Goal: Information Seeking & Learning: Learn about a topic

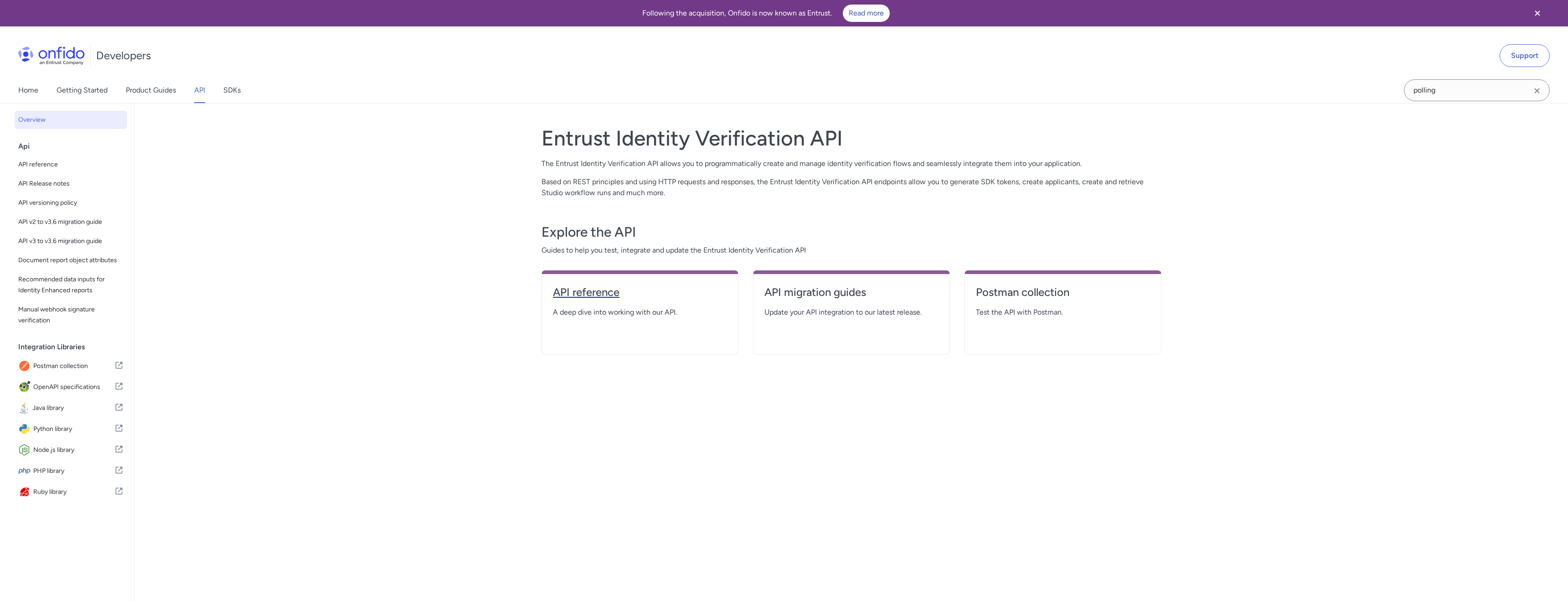
click at [615, 291] on h4 "API reference" at bounding box center [640, 292] width 174 height 15
select select "http"
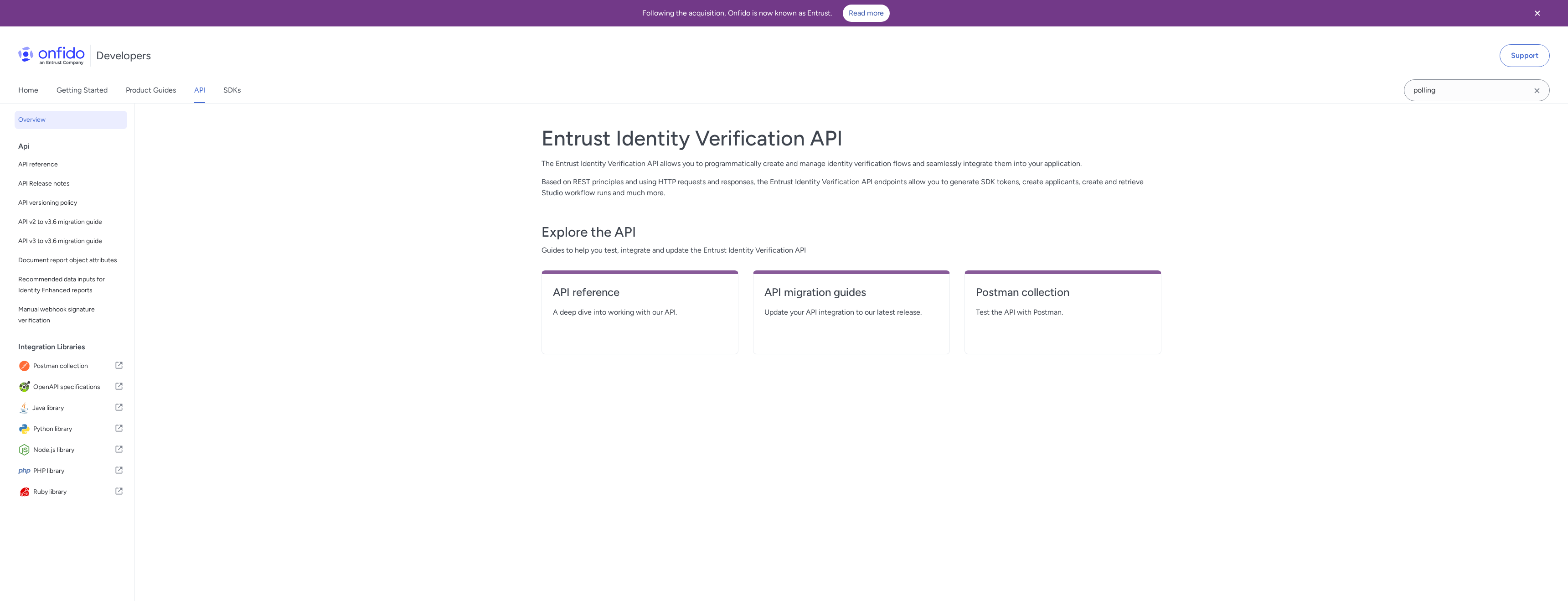
select select "http"
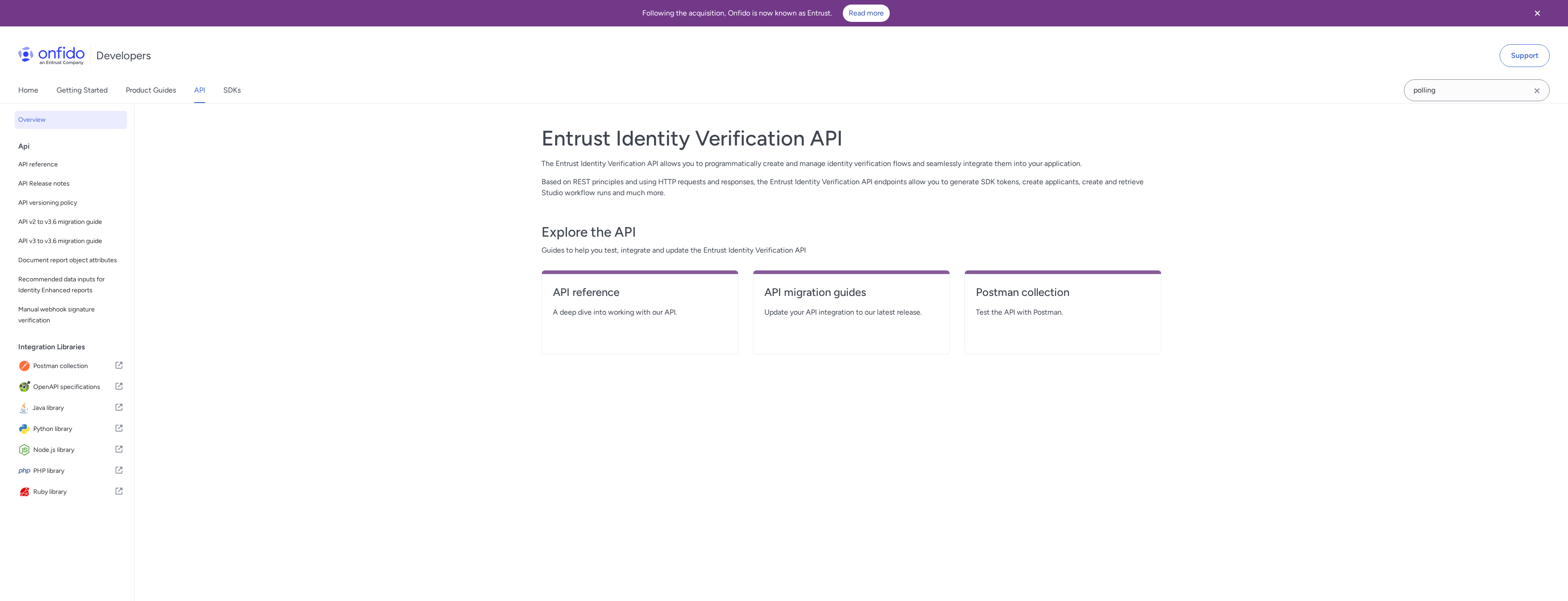
select select "http"
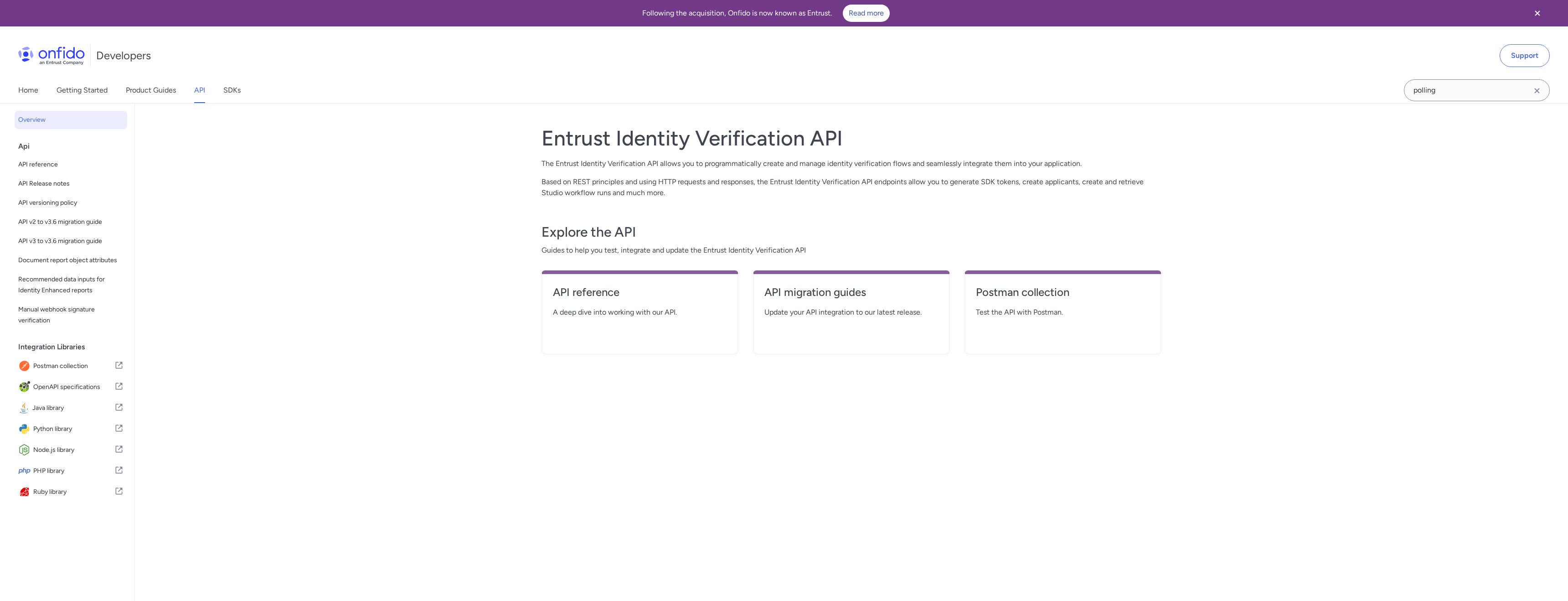
select select "http"
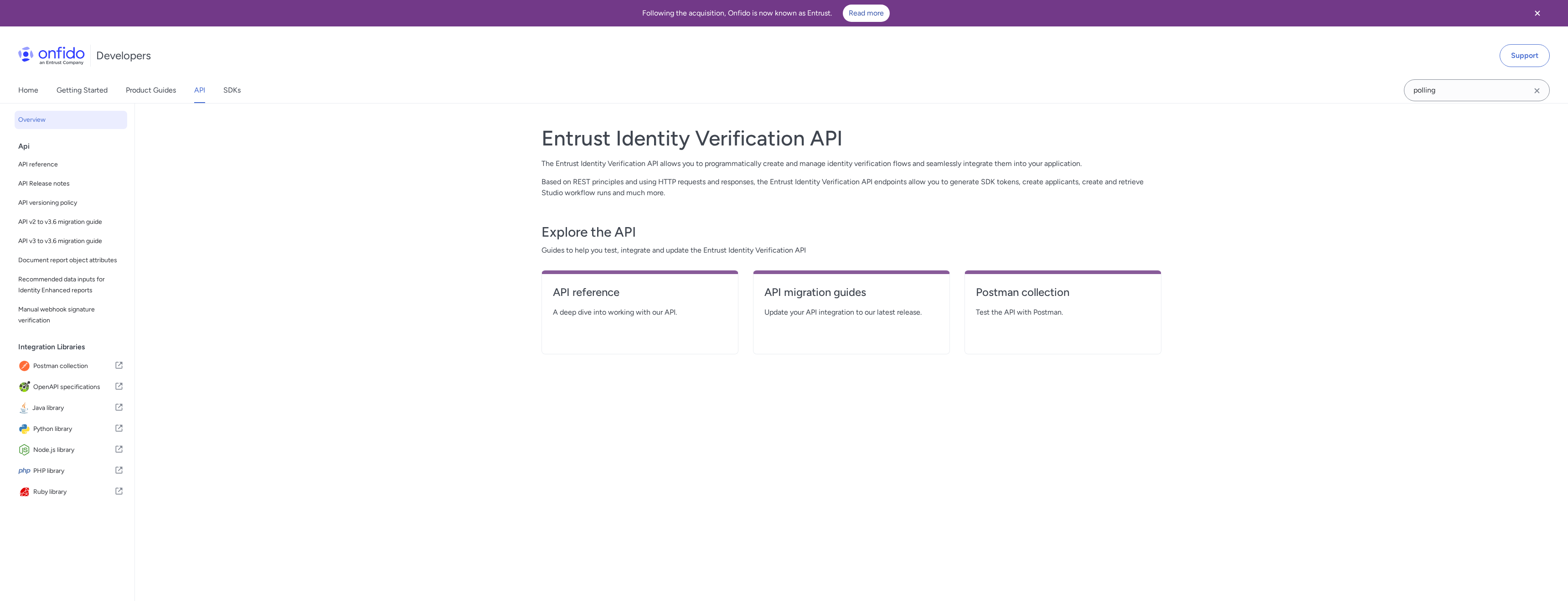
select select "http"
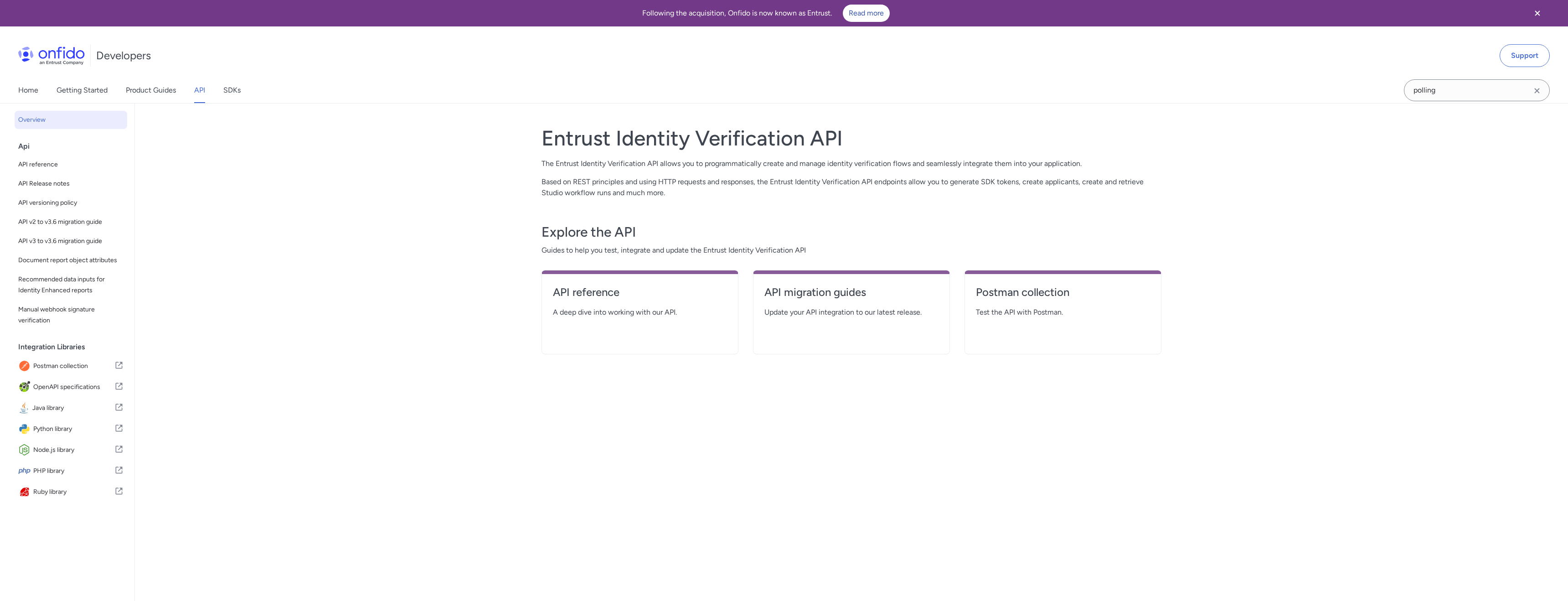
select select "http"
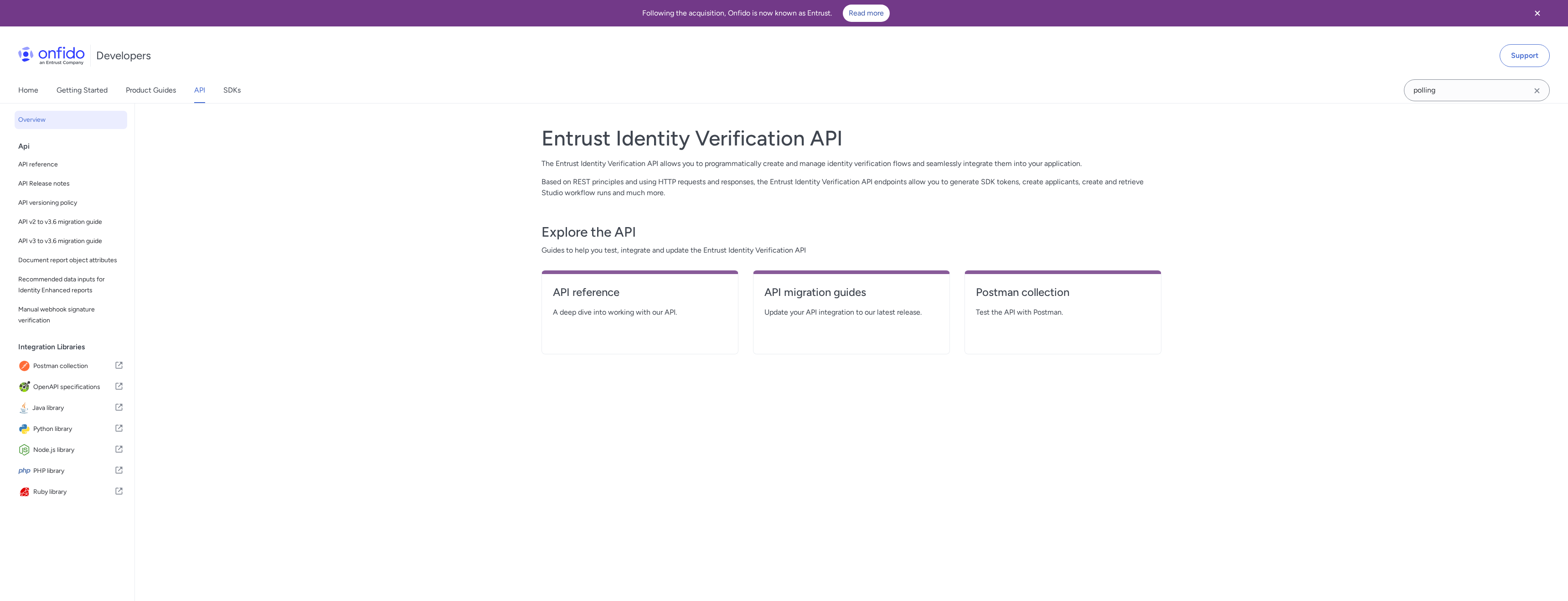
select select "http"
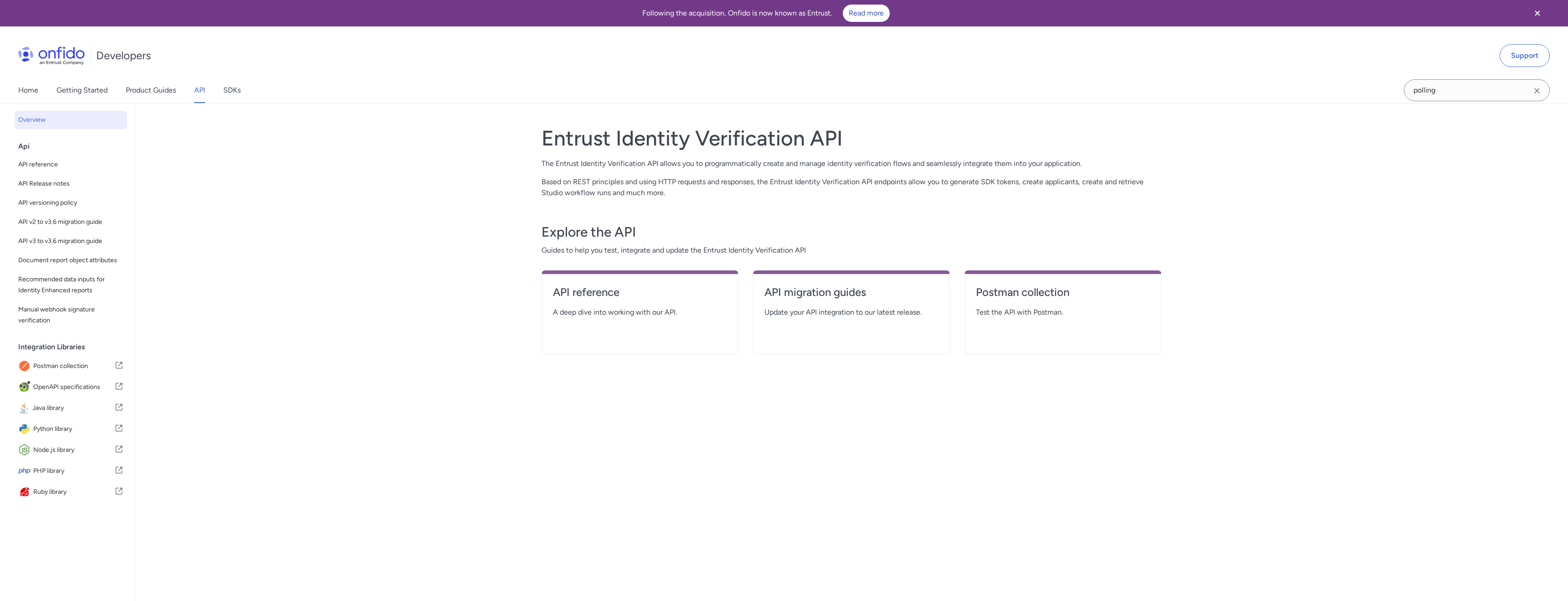
select select "http"
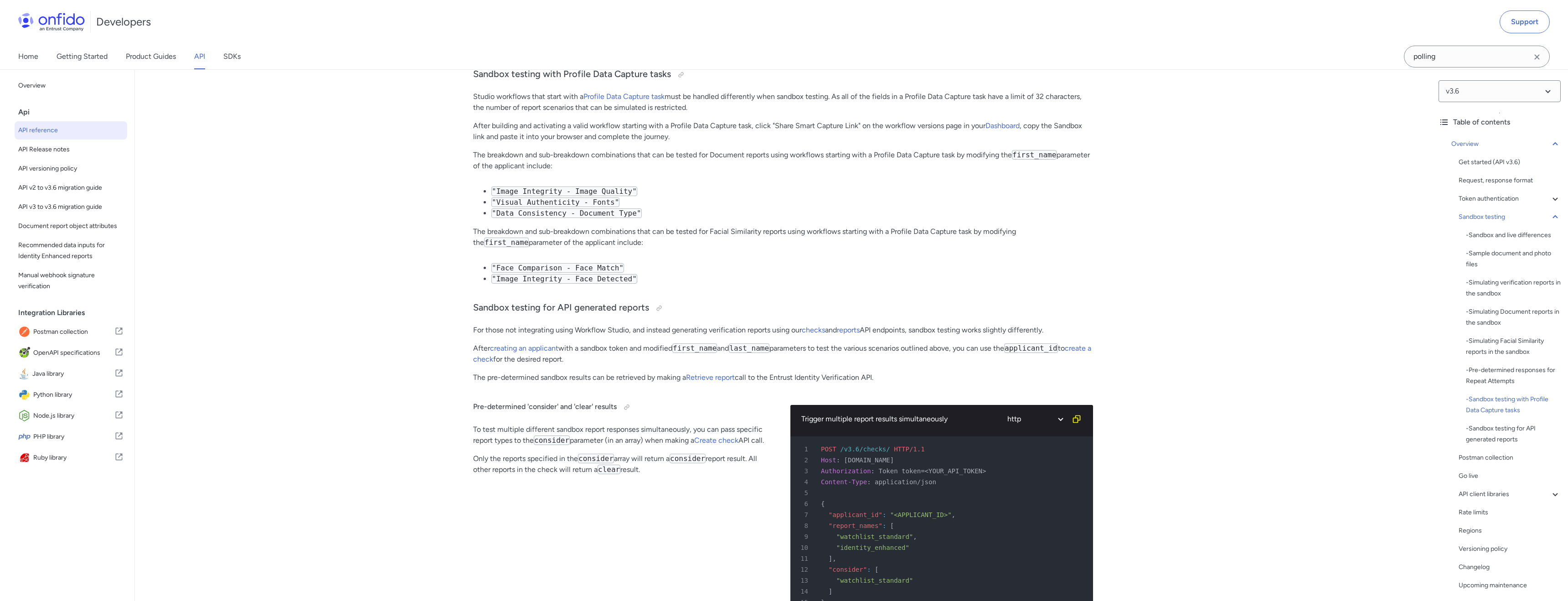
scroll to position [5279, 0]
click at [1472, 98] on select at bounding box center [1500, 91] width 122 height 22
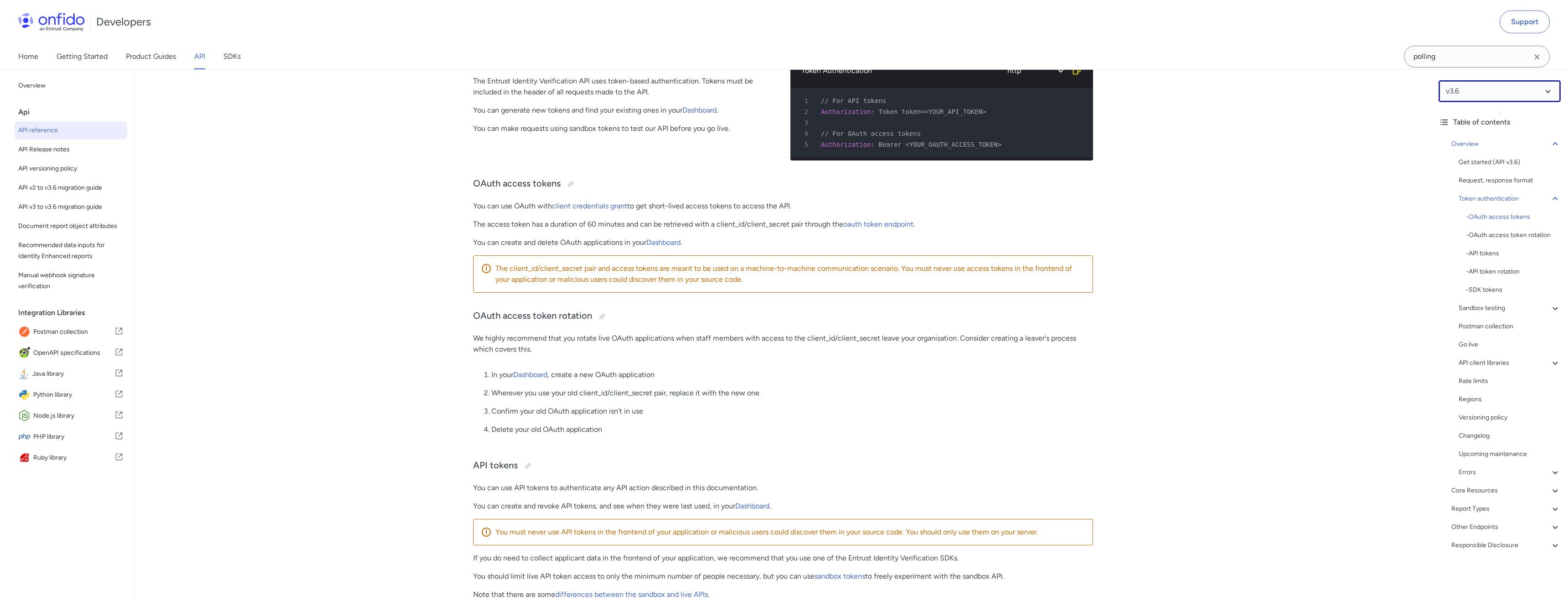
scroll to position [268, 0]
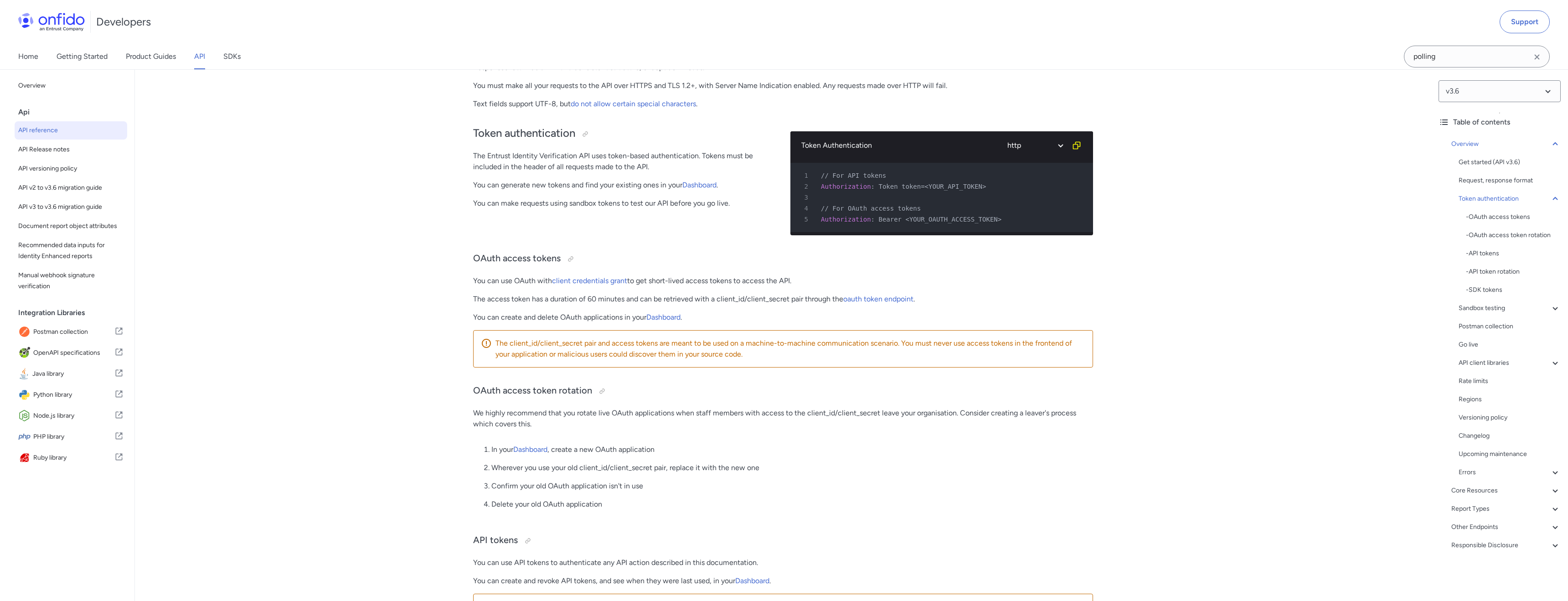
click at [1540, 52] on icon "Clear search field button" at bounding box center [1537, 57] width 11 height 11
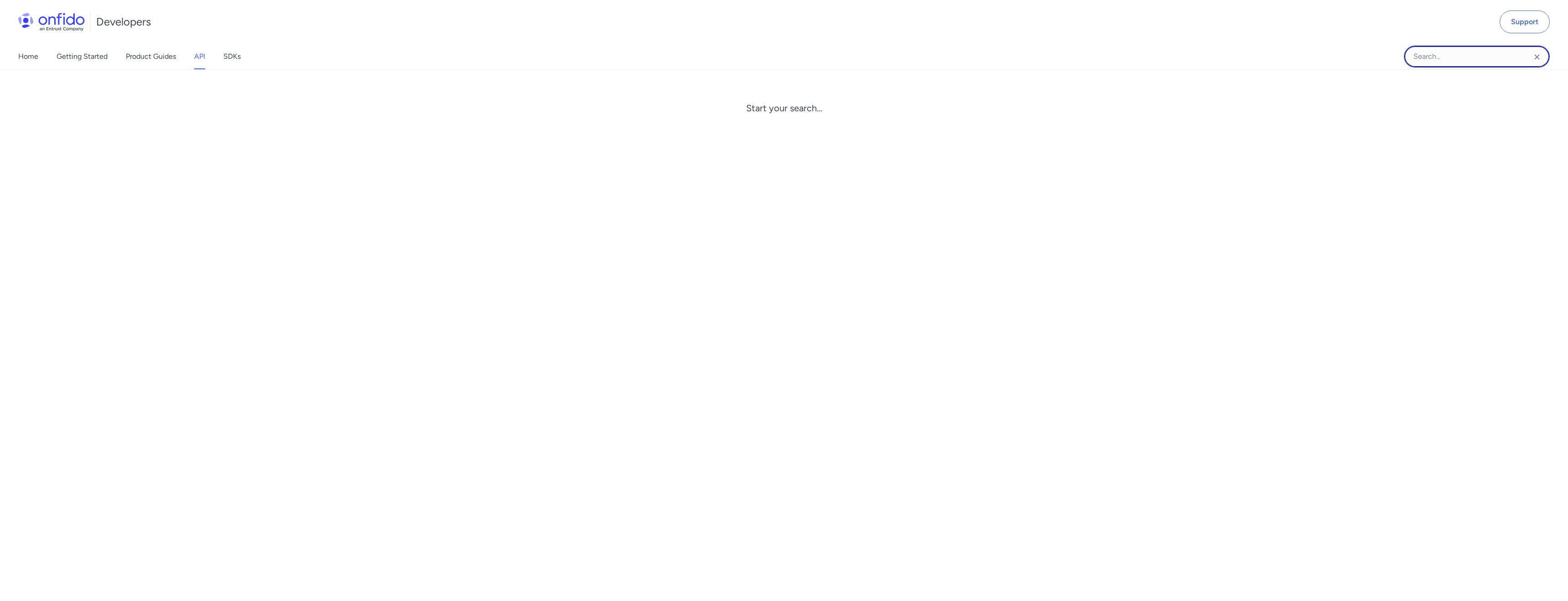
click at [1434, 59] on input "Onfido search input field" at bounding box center [1477, 57] width 146 height 22
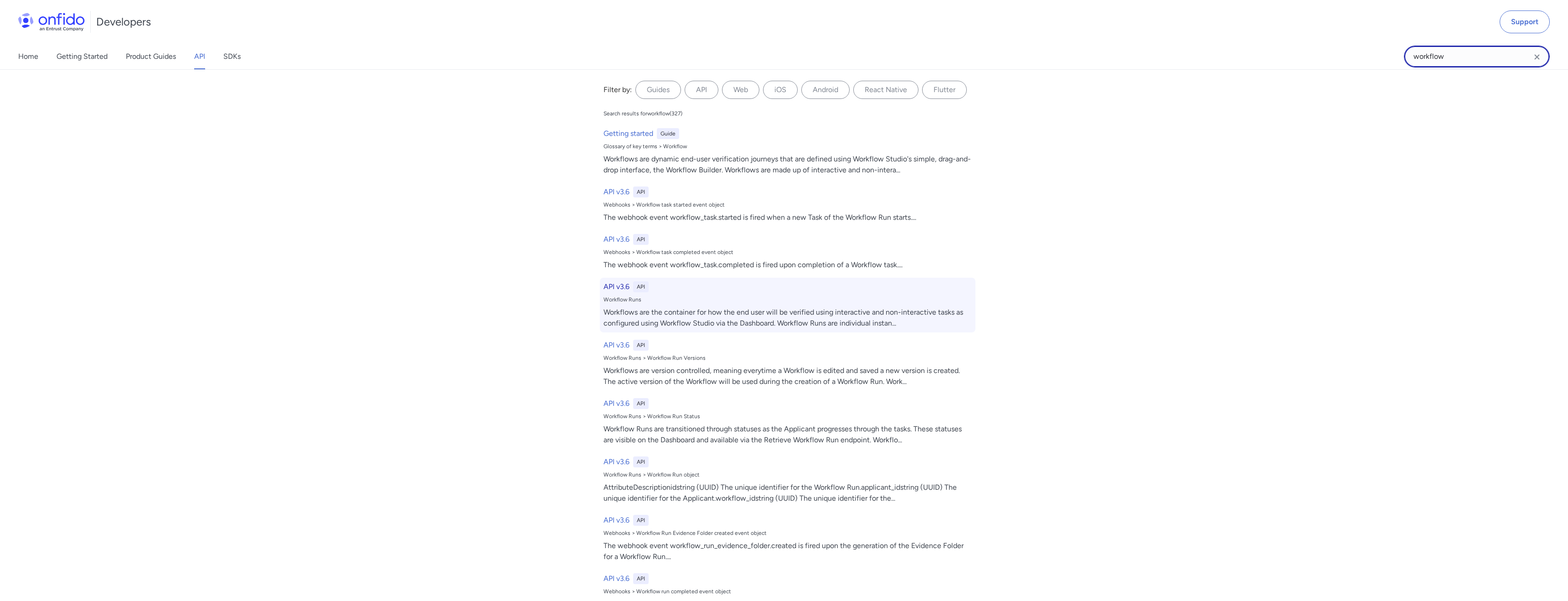
type input "workflow"
click at [620, 288] on h6 "API v3.6" at bounding box center [617, 287] width 26 height 11
click at [607, 285] on h6 "API v3.6" at bounding box center [617, 287] width 26 height 11
click at [617, 283] on h6 "API v3.6" at bounding box center [617, 287] width 26 height 11
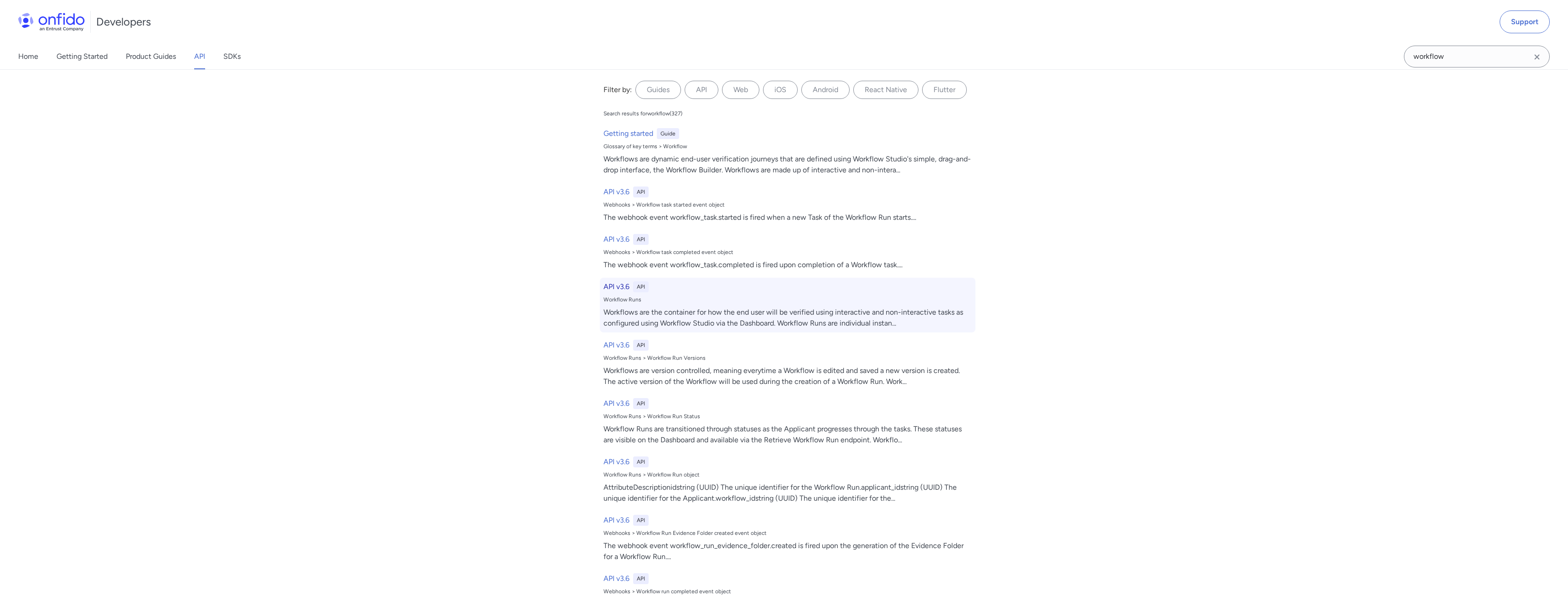
click at [619, 286] on h6 "API v3.6" at bounding box center [617, 287] width 26 height 11
click at [622, 286] on h6 "API v3.6" at bounding box center [617, 287] width 26 height 11
click at [610, 283] on h6 "API v3.6" at bounding box center [617, 287] width 26 height 11
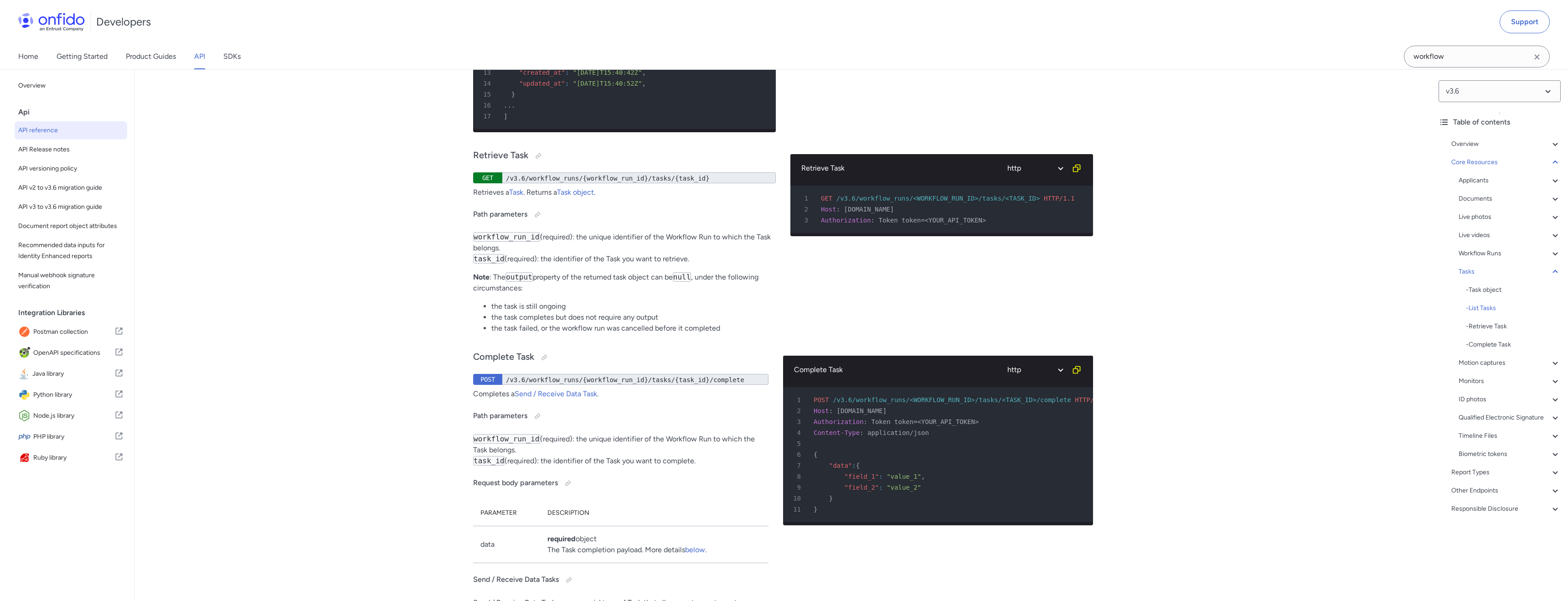
scroll to position [23476, 0]
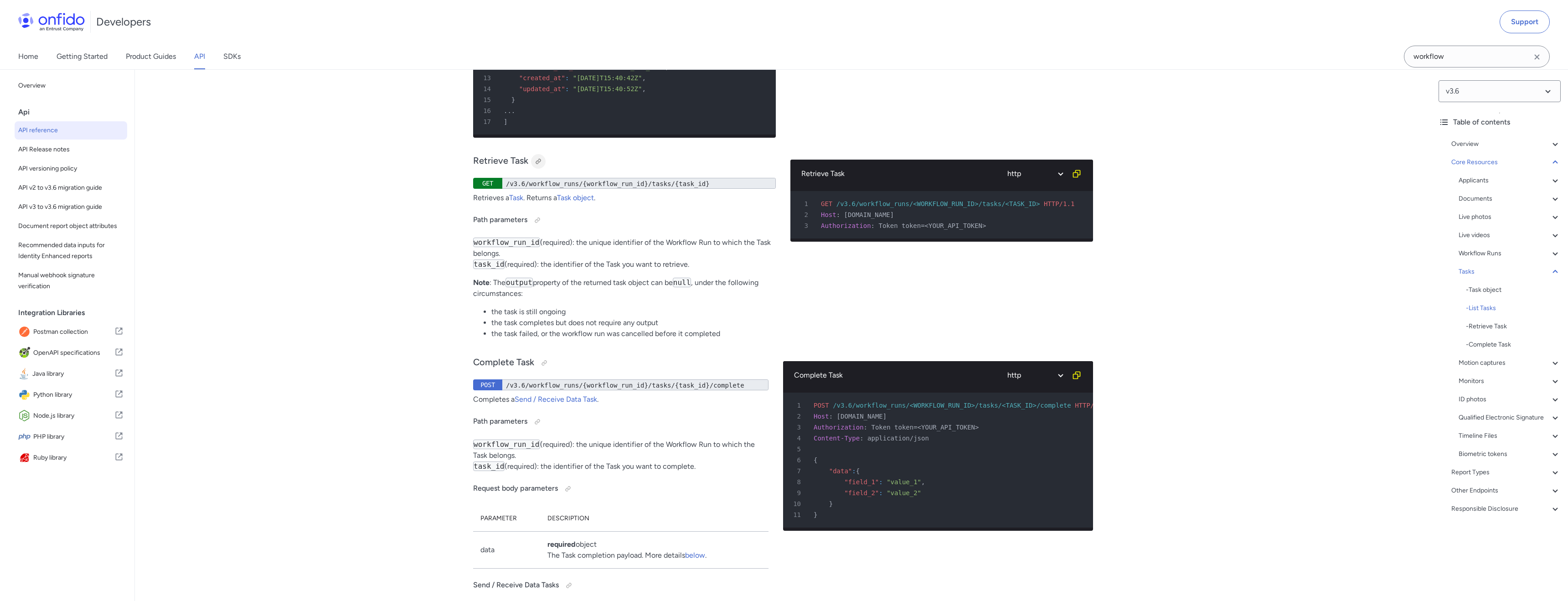
click at [535, 165] on div at bounding box center [538, 161] width 7 height 7
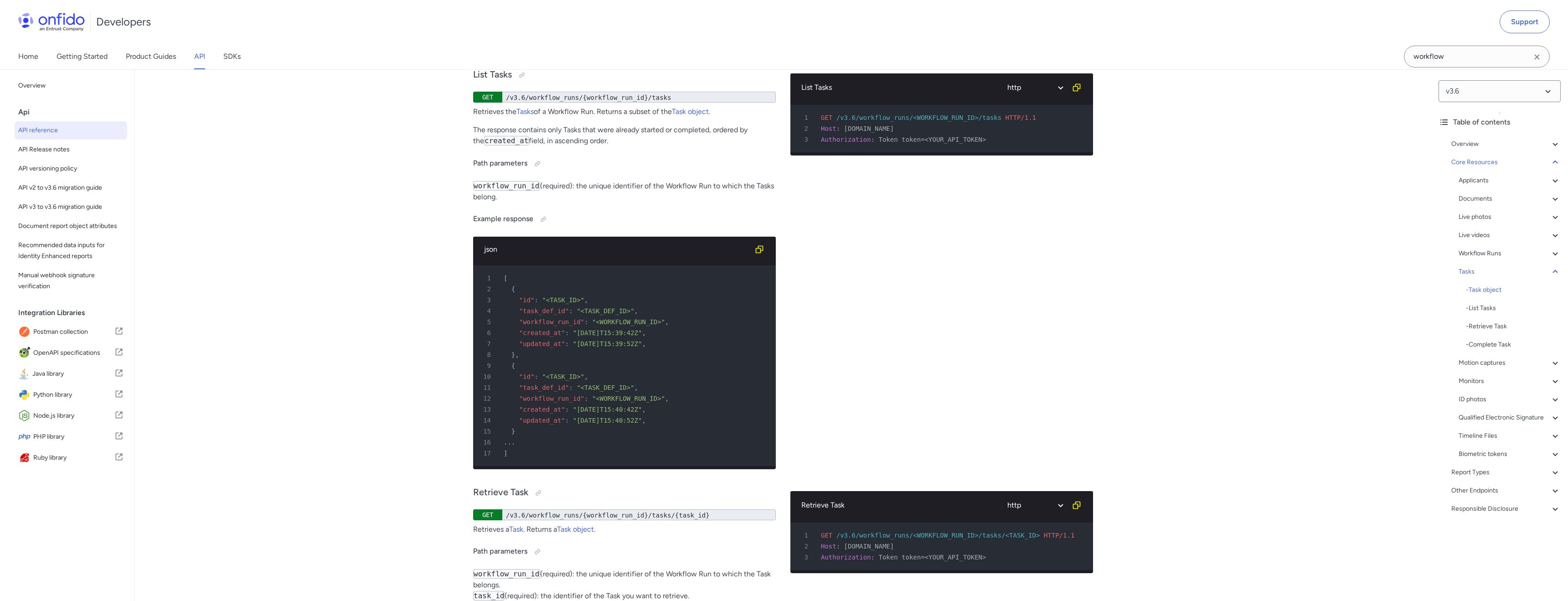
scroll to position [23131, 0]
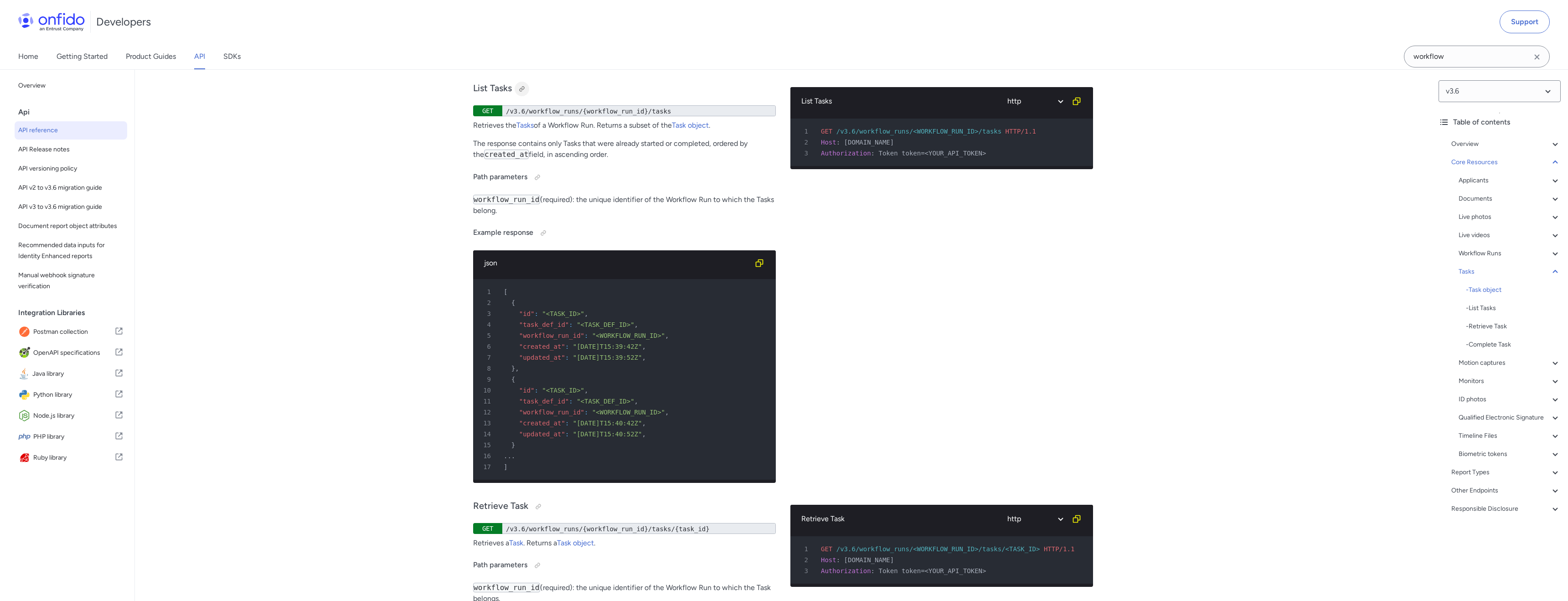
click at [522, 93] on div at bounding box center [521, 88] width 7 height 7
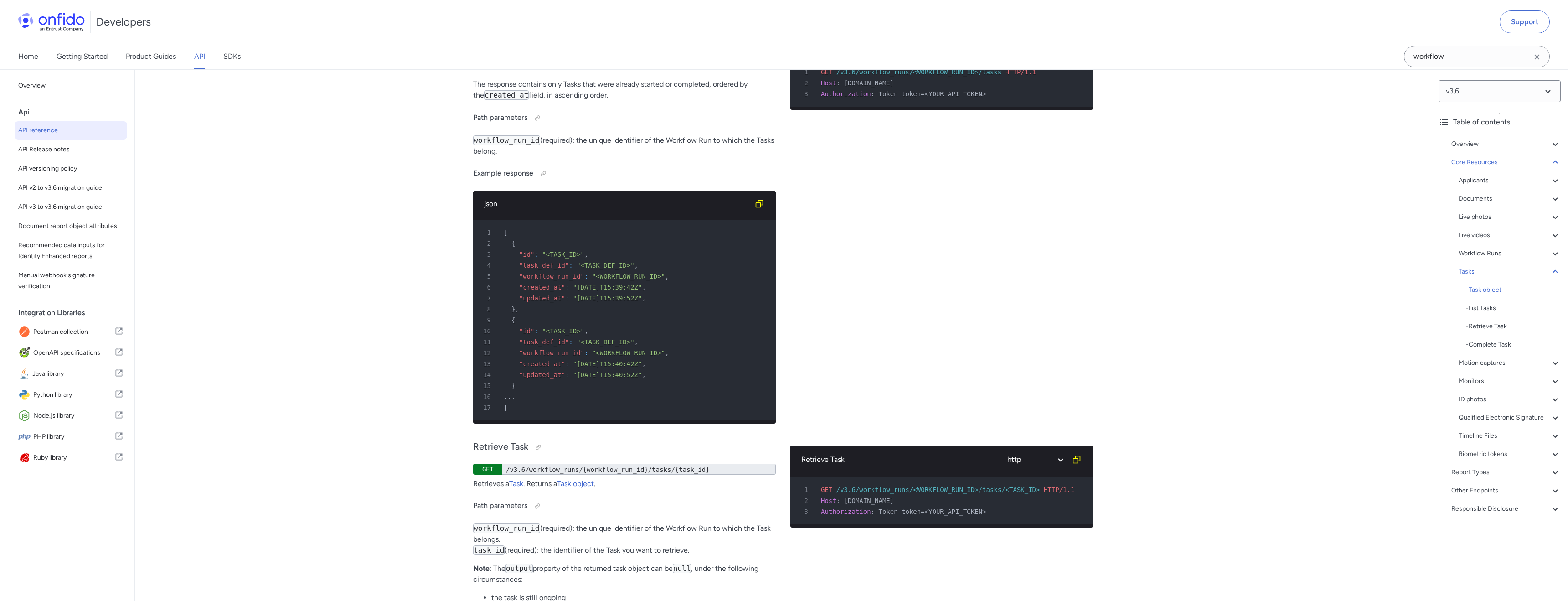
scroll to position [23237, 0]
